Goal: Task Accomplishment & Management: Use online tool/utility

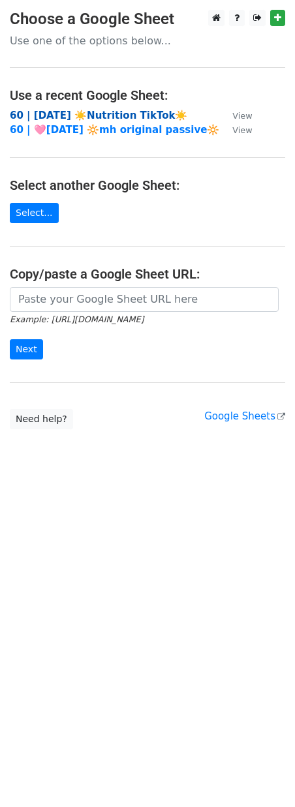
click at [102, 113] on strong "60 | AUG 9 ☀️Nutrition TikTok☀️" at bounding box center [98, 116] width 177 height 12
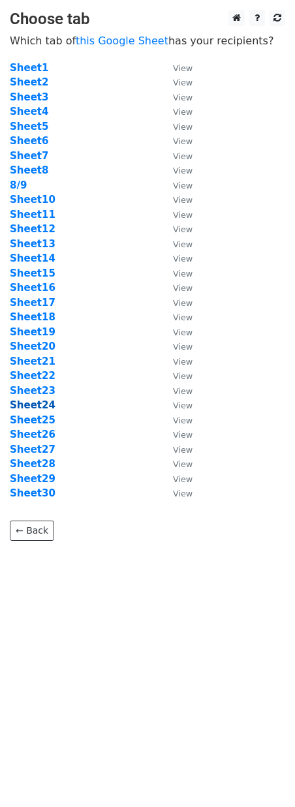
click at [32, 404] on strong "Sheet24" at bounding box center [33, 405] width 46 height 12
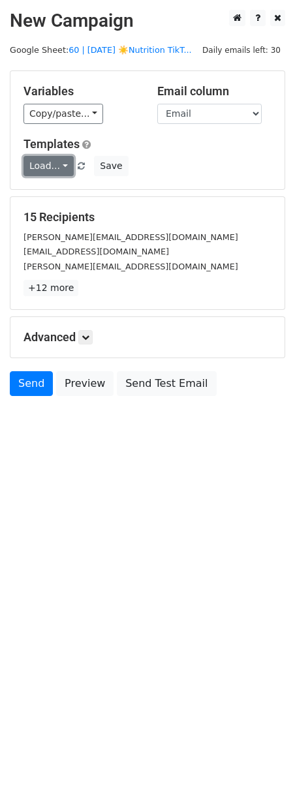
click at [56, 164] on link "Load..." at bounding box center [48, 166] width 50 height 20
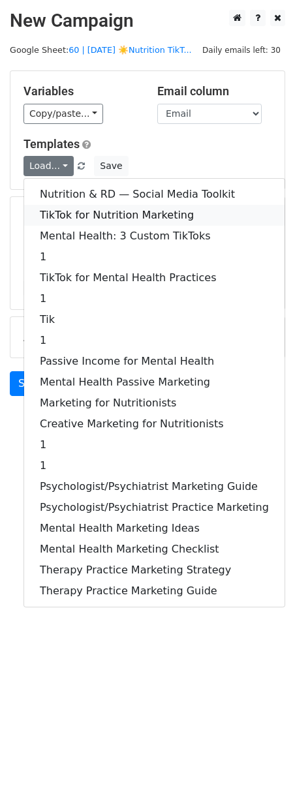
click at [62, 219] on link "TikTok for Nutrition Marketing" at bounding box center [154, 215] width 260 height 21
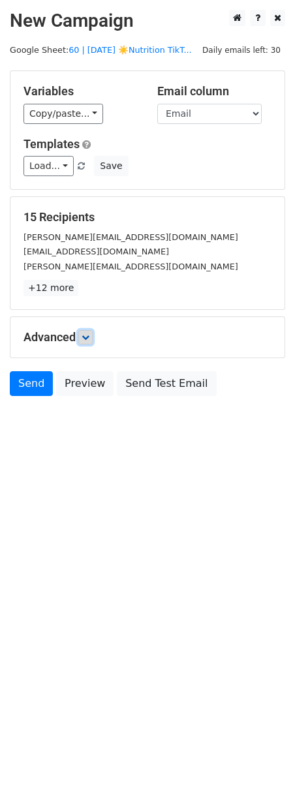
click at [89, 338] on icon at bounding box center [86, 337] width 8 height 8
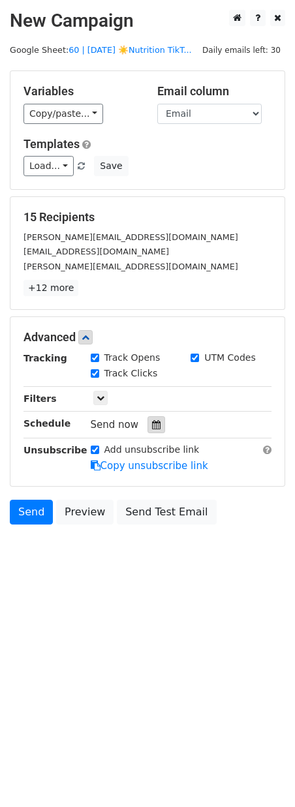
click at [152, 420] on icon at bounding box center [156, 424] width 8 height 9
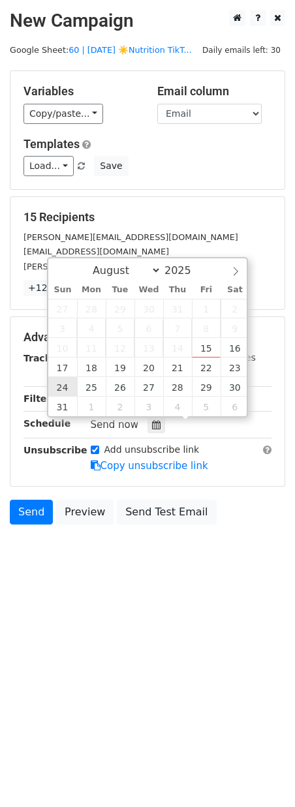
type input "2025-08-24 12:00"
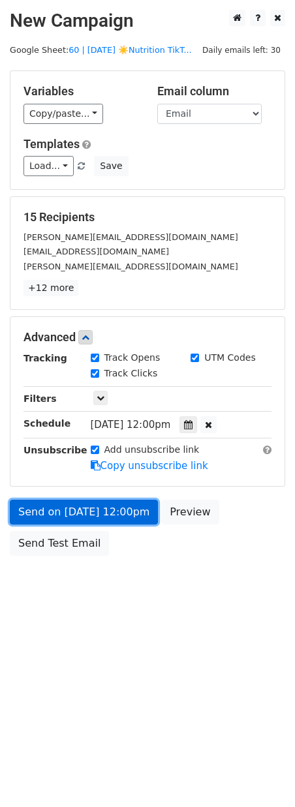
click at [53, 516] on link "Send on Aug 24 at 12:00pm" at bounding box center [84, 512] width 148 height 25
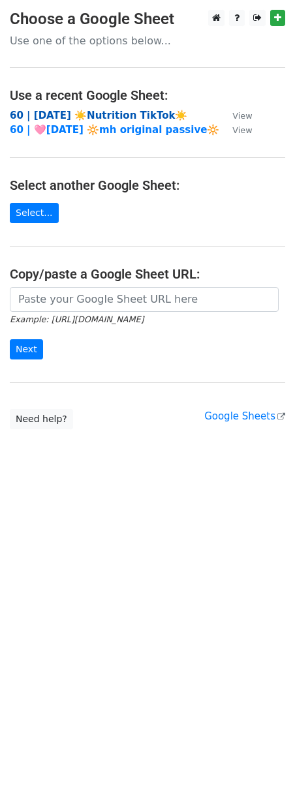
click at [77, 115] on strong "60 | [DATE] ☀️Nutrition TikTok☀️" at bounding box center [98, 116] width 177 height 12
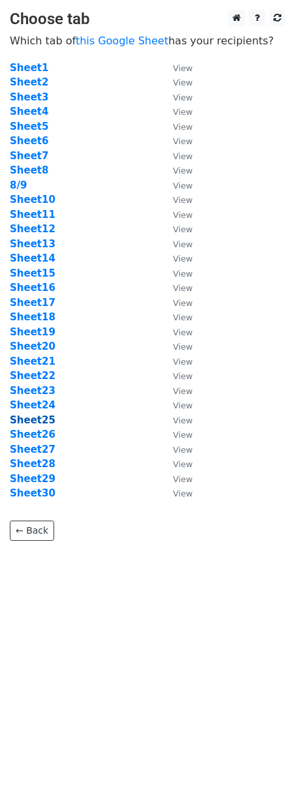
click at [37, 419] on strong "Sheet25" at bounding box center [33, 420] width 46 height 12
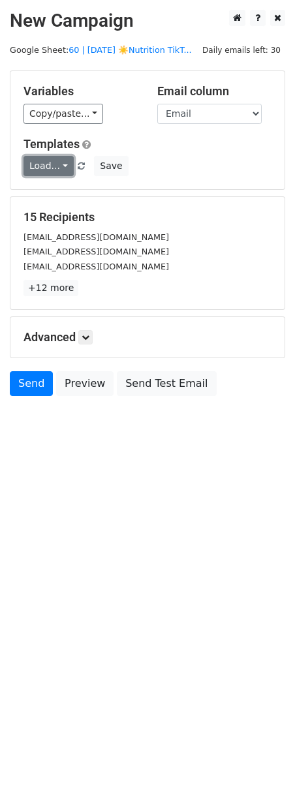
click at [46, 168] on link "Load..." at bounding box center [48, 166] width 50 height 20
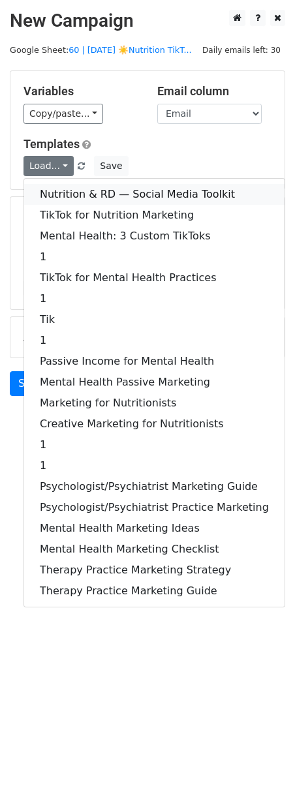
click at [46, 190] on link "Nutrition & RD — Social Media Toolkit" at bounding box center [154, 194] width 260 height 21
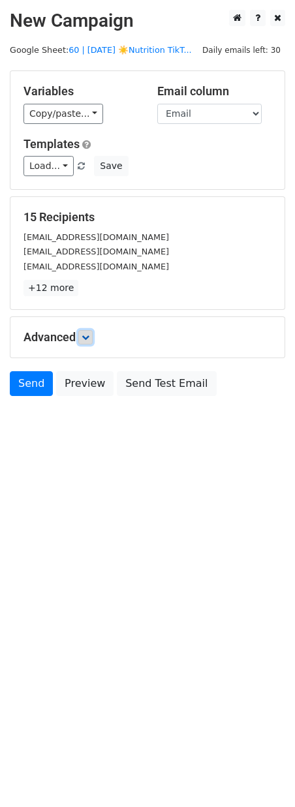
click at [88, 338] on icon at bounding box center [86, 337] width 8 height 8
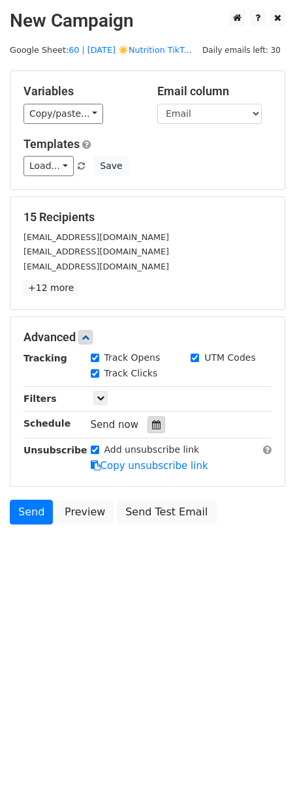
click at [152, 429] on icon at bounding box center [156, 424] width 8 height 9
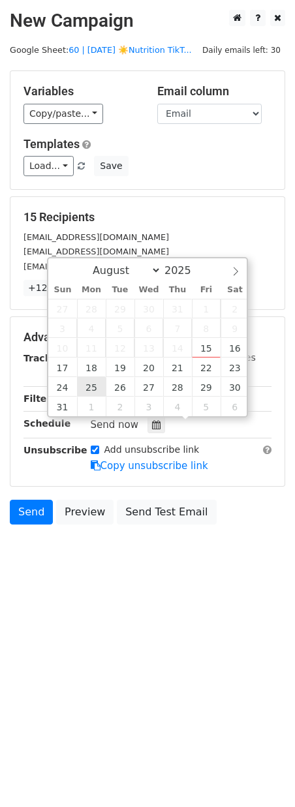
type input "2025-08-25 12:00"
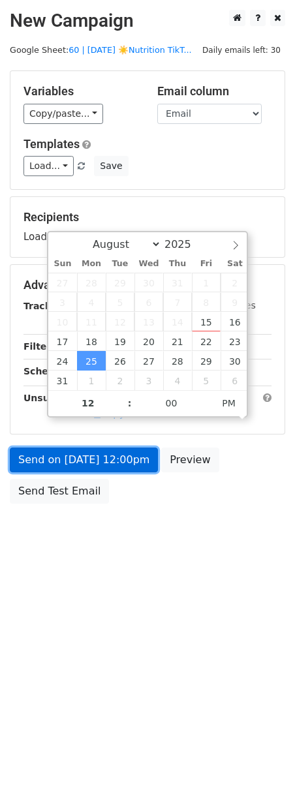
click at [99, 456] on link "Send on Aug 25 at 12:00pm" at bounding box center [84, 459] width 148 height 25
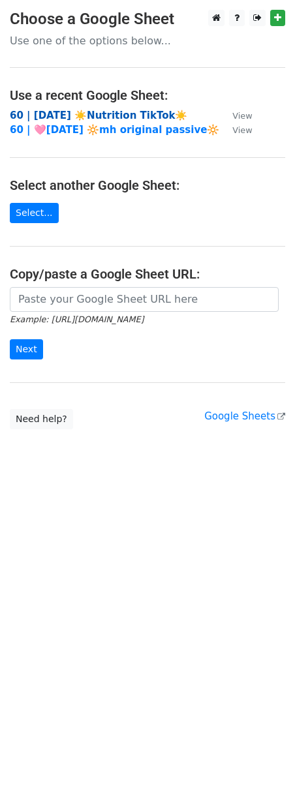
click at [91, 116] on strong "60 | AUG 9 ☀️Nutrition TikTok☀️" at bounding box center [98, 116] width 177 height 12
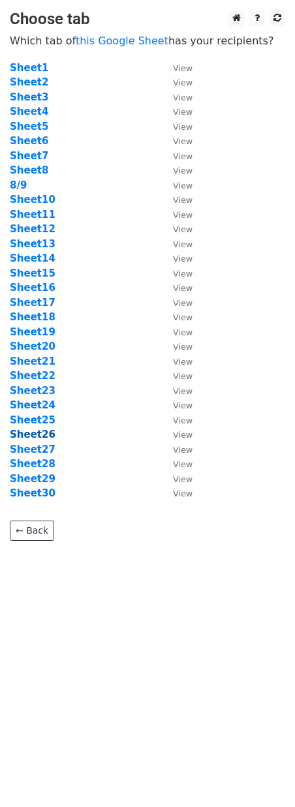
click at [40, 437] on strong "Sheet26" at bounding box center [33, 434] width 46 height 12
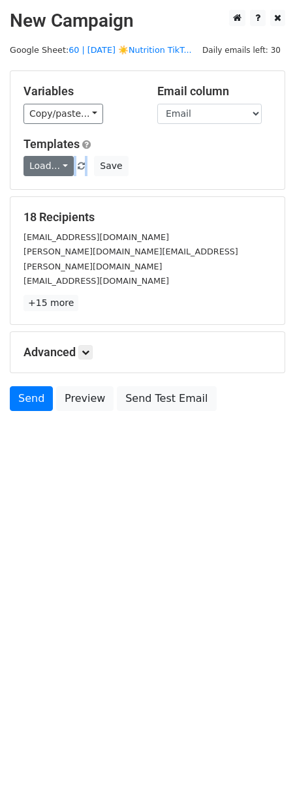
click at [53, 176] on div "Variables Copy/paste... {{Name}} {{Email}} Email column Name Email Templates Lo…" at bounding box center [147, 130] width 274 height 118
click at [55, 171] on link "Load..." at bounding box center [48, 166] width 50 height 20
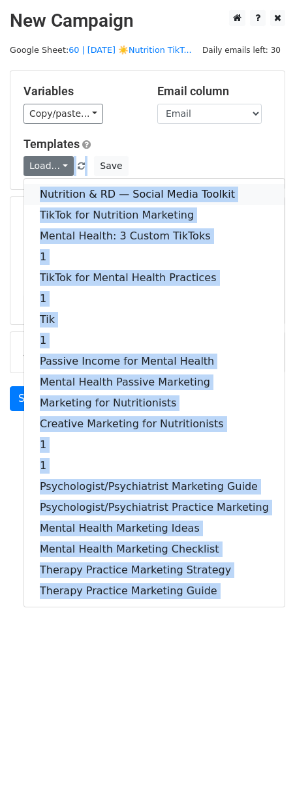
click at [55, 193] on link "Nutrition & RD — Social Media Toolkit" at bounding box center [154, 194] width 260 height 21
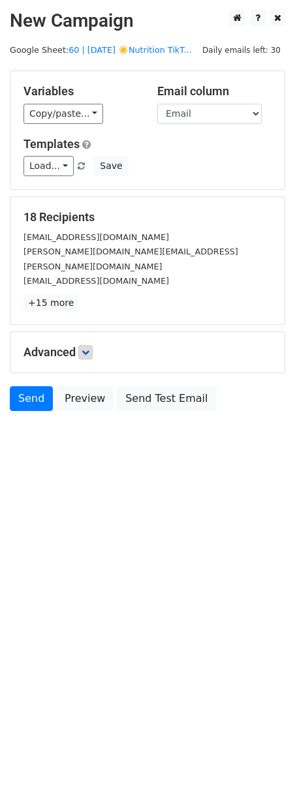
click at [82, 345] on div "Advanced Tracking Track Opens UTM Codes Track Clicks Filters Only include sprea…" at bounding box center [147, 352] width 274 height 40
click at [85, 348] on icon at bounding box center [86, 352] width 8 height 8
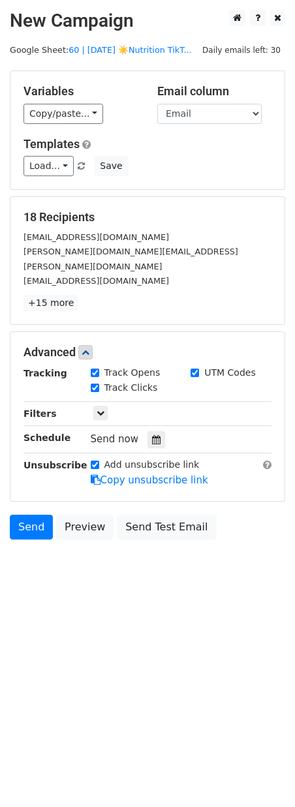
click at [159, 432] on div "Send now" at bounding box center [167, 439] width 153 height 18
click at [152, 435] on icon at bounding box center [156, 439] width 8 height 9
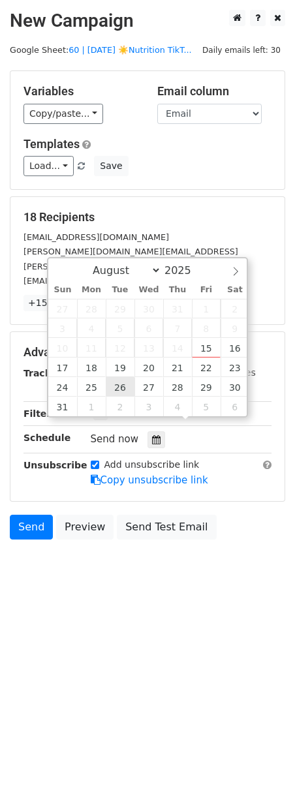
type input "2025-08-26 12:00"
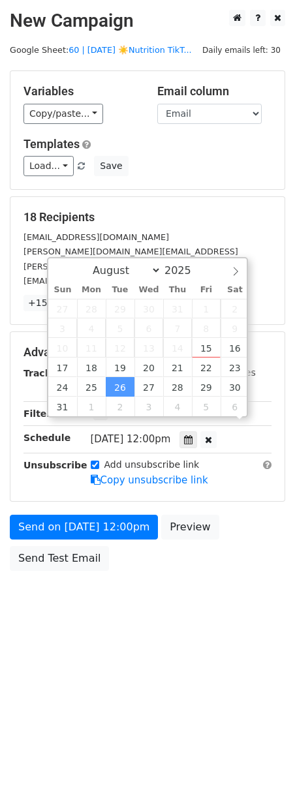
scroll to position [1, 0]
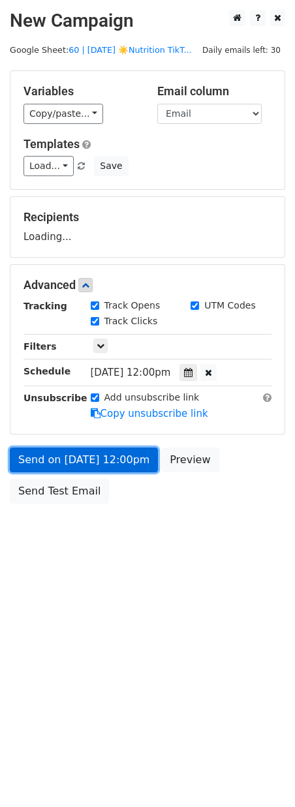
click at [103, 468] on link "Send on Aug 26 at 12:00pm" at bounding box center [84, 459] width 148 height 25
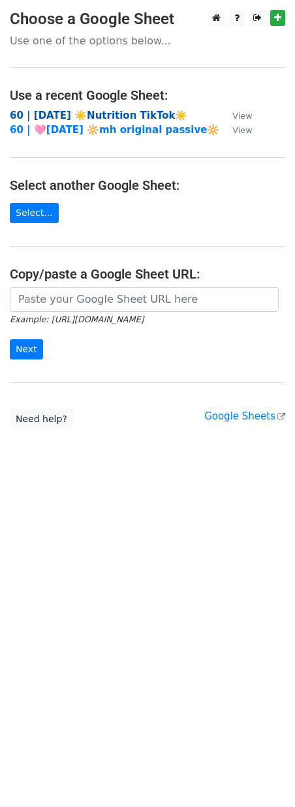
click at [108, 111] on strong "60 | AUG 9 ☀️Nutrition TikTok☀️" at bounding box center [98, 116] width 177 height 12
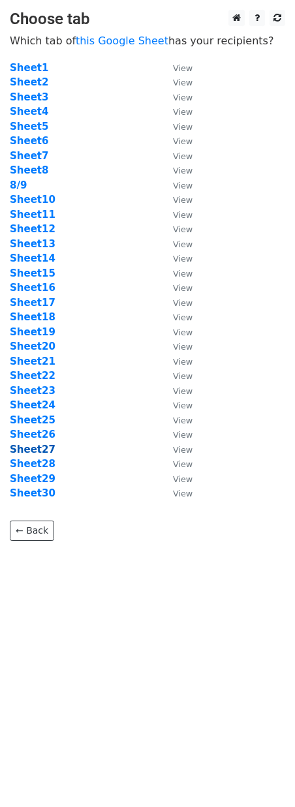
click at [46, 450] on strong "Sheet27" at bounding box center [33, 449] width 46 height 12
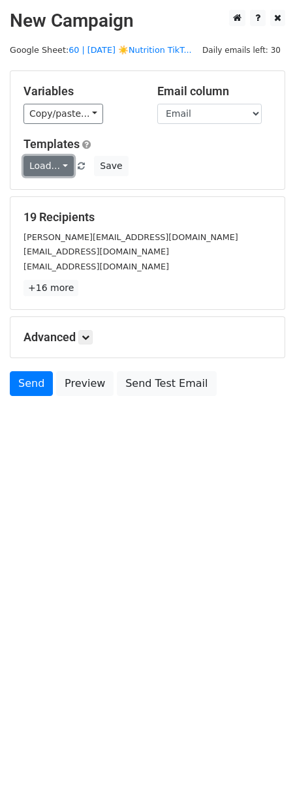
click at [54, 162] on link "Load..." at bounding box center [48, 166] width 50 height 20
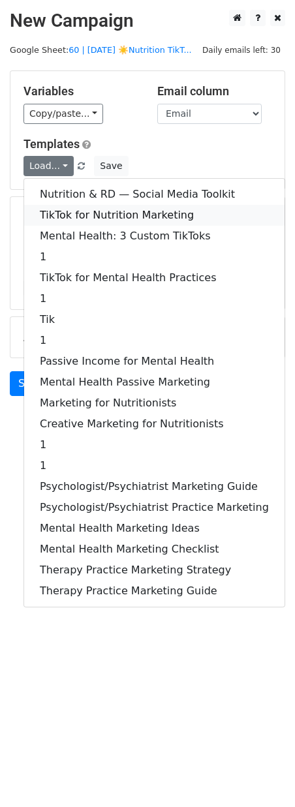
click at [56, 213] on link "TikTok for Nutrition Marketing" at bounding box center [154, 215] width 260 height 21
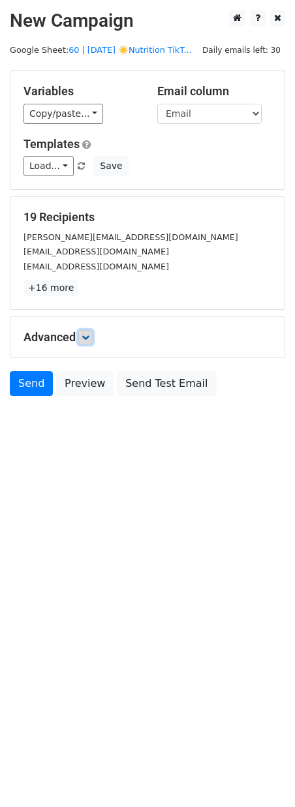
click at [87, 339] on icon at bounding box center [86, 337] width 8 height 8
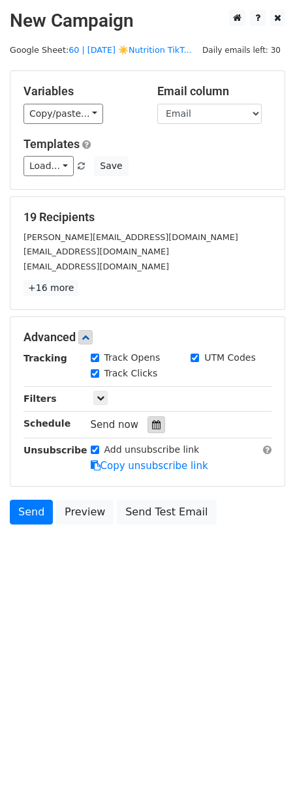
click at [154, 425] on icon at bounding box center [156, 424] width 8 height 9
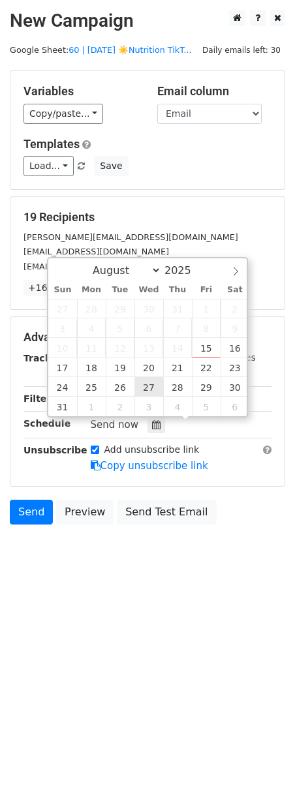
type input "2025-08-27 12:00"
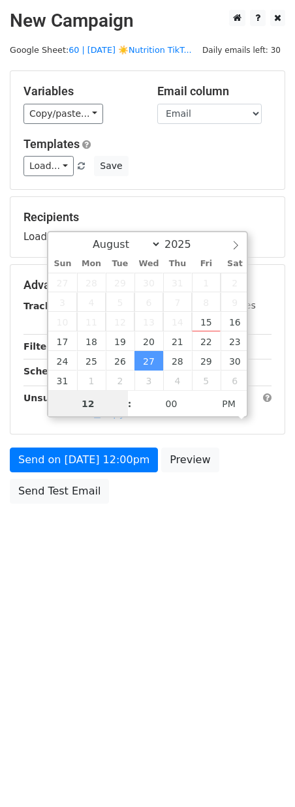
scroll to position [1, 0]
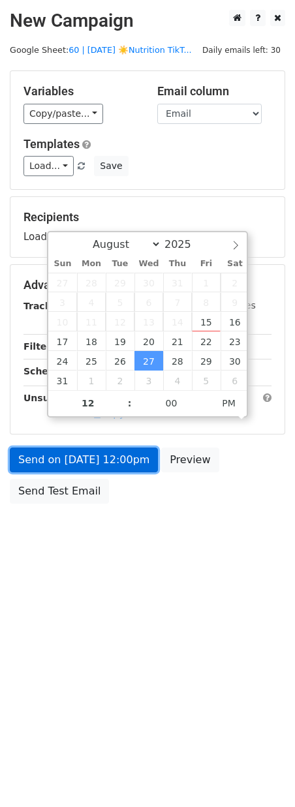
click at [118, 467] on link "Send on Aug 27 at 12:00pm" at bounding box center [84, 459] width 148 height 25
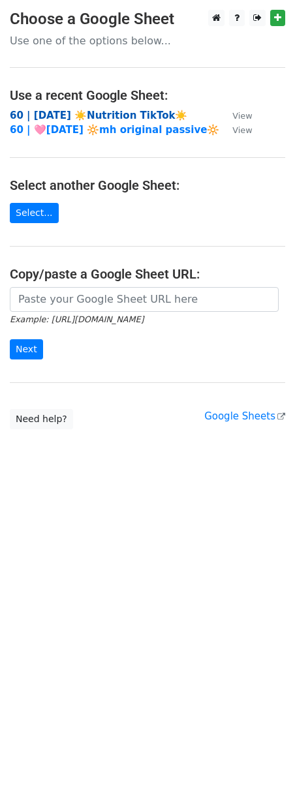
click at [98, 113] on strong "60 | [DATE] ☀️Nutrition TikTok☀️" at bounding box center [98, 116] width 177 height 12
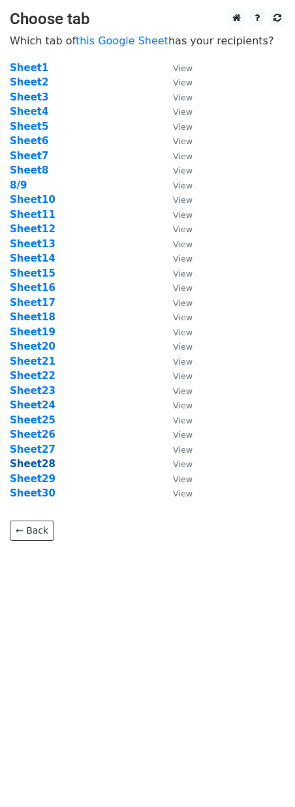
click at [37, 462] on strong "Sheet28" at bounding box center [33, 464] width 46 height 12
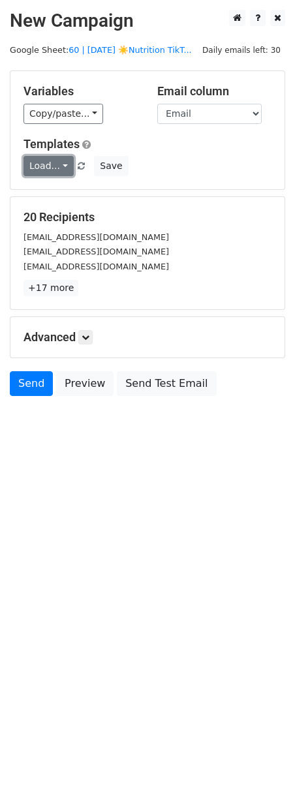
click at [51, 168] on link "Load..." at bounding box center [48, 166] width 50 height 20
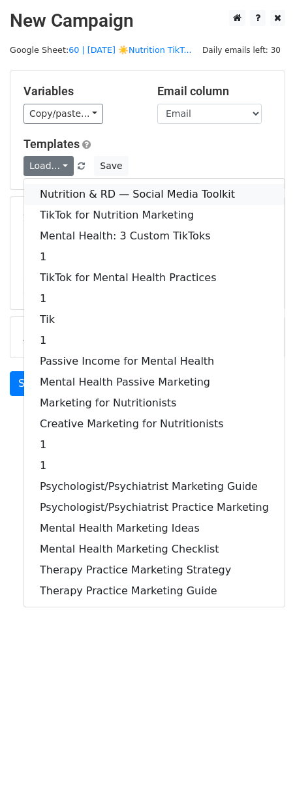
click at [53, 196] on link "Nutrition & RD — Social Media Toolkit" at bounding box center [154, 194] width 260 height 21
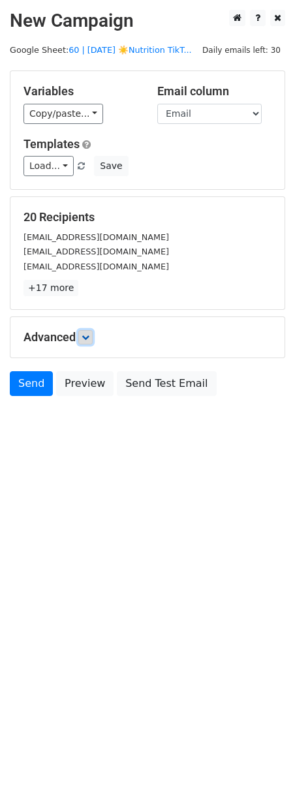
click at [89, 331] on link at bounding box center [85, 337] width 14 height 14
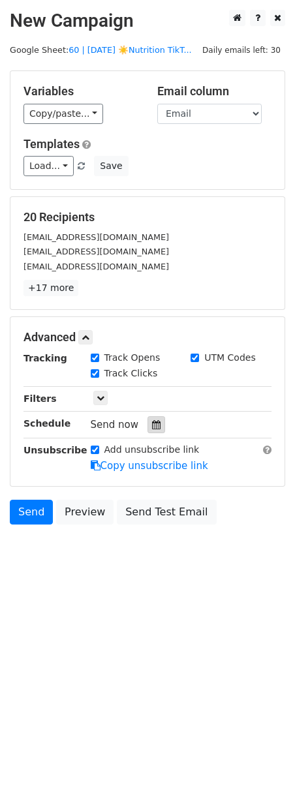
click at [152, 426] on icon at bounding box center [156, 424] width 8 height 9
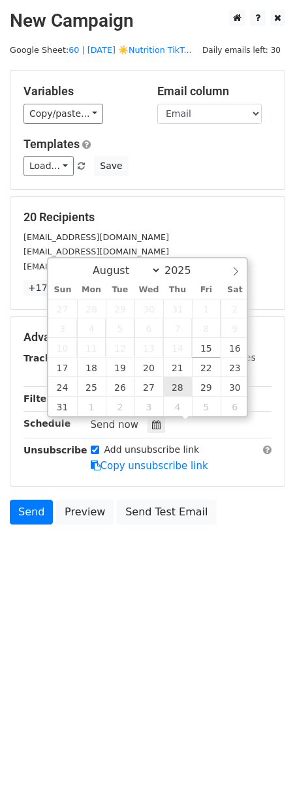
type input "[DATE] 12:00"
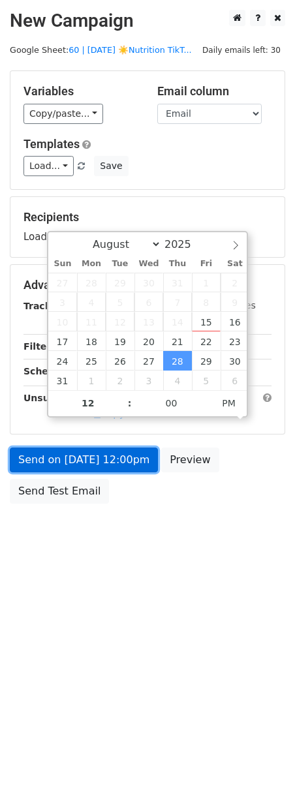
click at [114, 466] on link "Send on [DATE] 12:00pm" at bounding box center [84, 459] width 148 height 25
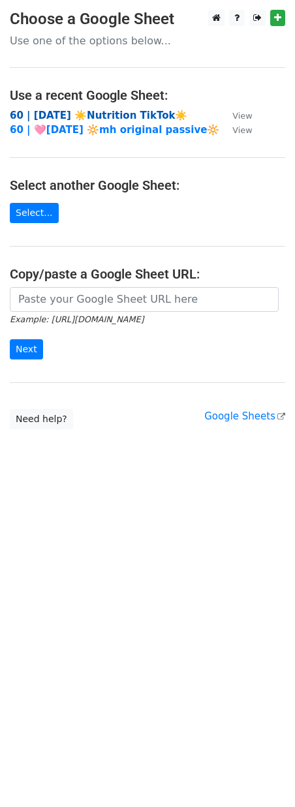
click at [106, 117] on strong "60 | [DATE] ☀️Nutrition TikTok☀️" at bounding box center [98, 116] width 177 height 12
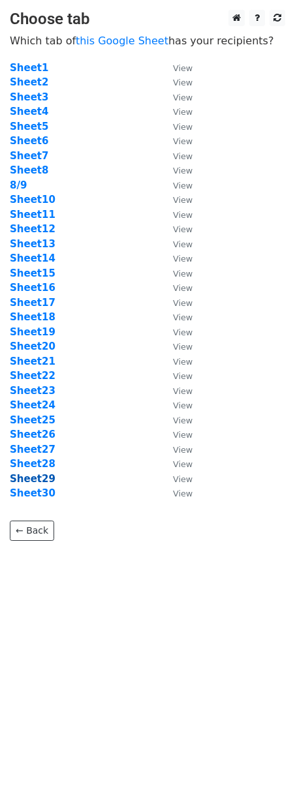
click at [35, 474] on strong "Sheet29" at bounding box center [33, 479] width 46 height 12
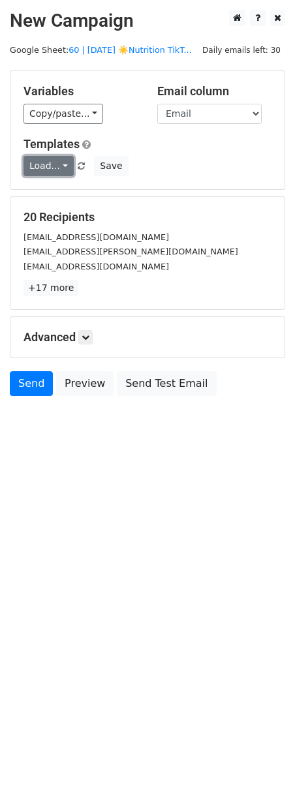
click at [57, 169] on link "Load..." at bounding box center [48, 166] width 50 height 20
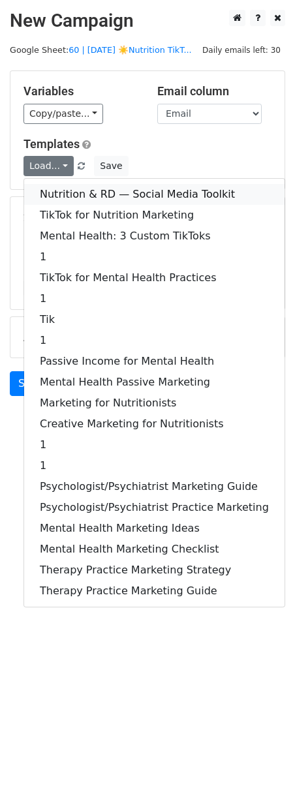
click at [56, 187] on link "Nutrition & RD — Social Media Toolkit" at bounding box center [154, 194] width 260 height 21
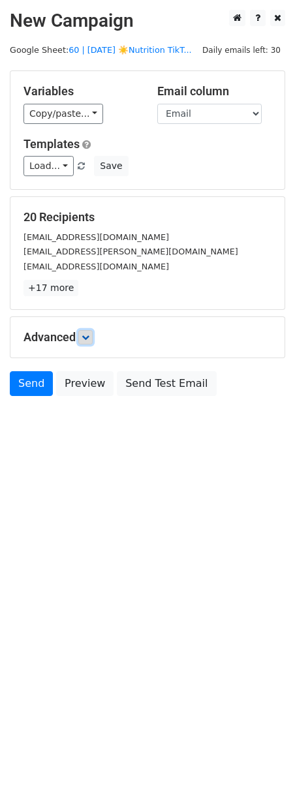
drag, startPoint x: 87, startPoint y: 333, endPoint x: 115, endPoint y: 403, distance: 75.2
click at [87, 333] on icon at bounding box center [86, 337] width 8 height 8
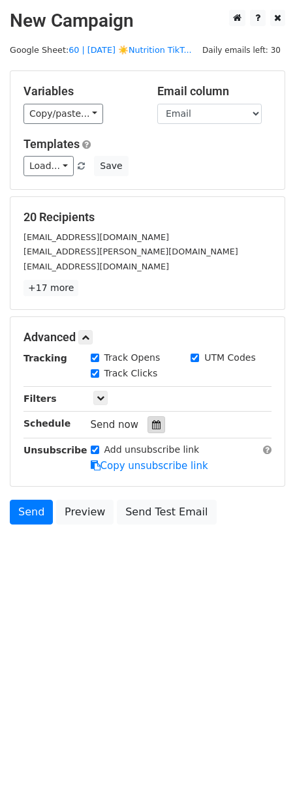
click at [151, 430] on div at bounding box center [156, 424] width 18 height 17
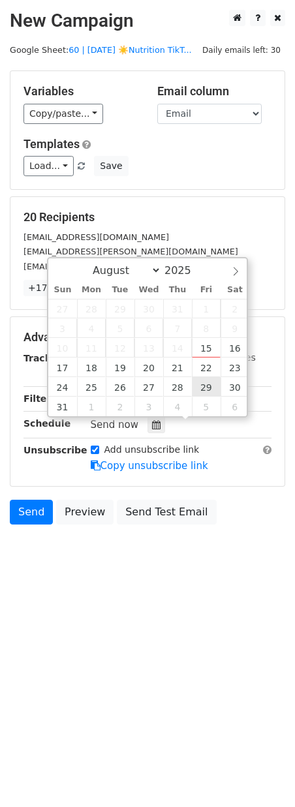
type input "[DATE] 12:00"
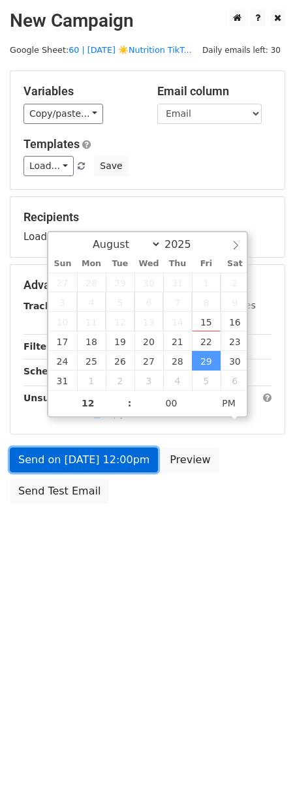
click at [106, 456] on link "Send on [DATE] 12:00pm" at bounding box center [84, 459] width 148 height 25
